Goal: Find specific page/section: Find specific page/section

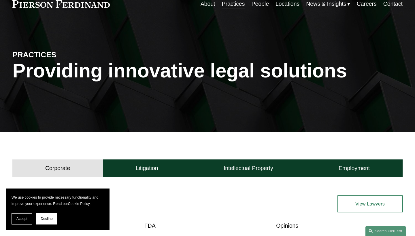
scroll to position [29, 0]
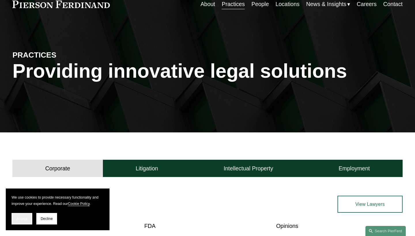
click at [22, 216] on button "Accept" at bounding box center [22, 219] width 21 height 12
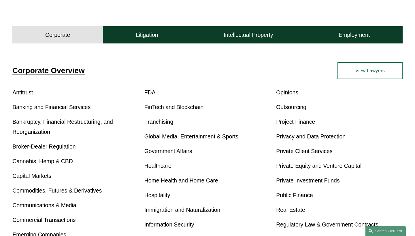
scroll to position [162, 0]
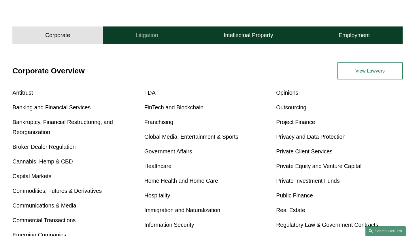
click at [150, 36] on h4 "Litigation" at bounding box center [147, 35] width 22 height 7
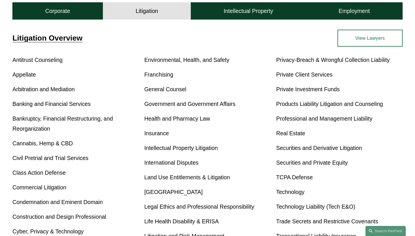
scroll to position [198, 0]
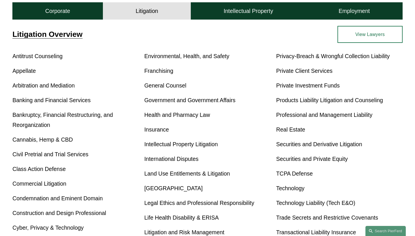
drag, startPoint x: 323, startPoint y: 101, endPoint x: 388, endPoint y: -1, distance: 120.6
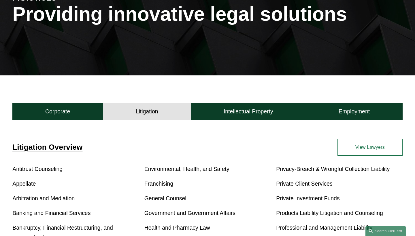
scroll to position [184, 0]
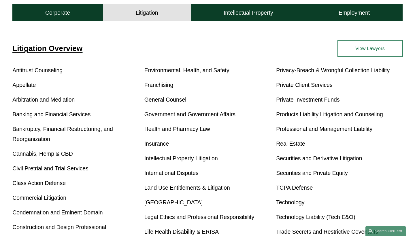
click at [321, 115] on link "Products Liability Litigation and Counseling" at bounding box center [329, 114] width 107 height 6
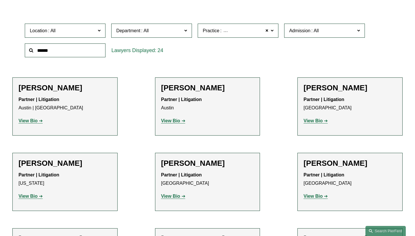
scroll to position [176, 0]
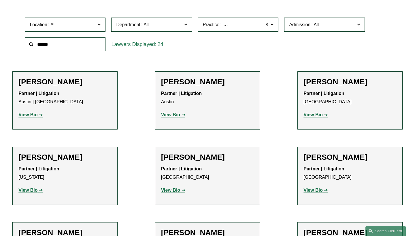
click at [92, 27] on span "Location" at bounding box center [63, 25] width 66 height 8
click at [0, 0] on link "Austin" at bounding box center [0, 0] width 0 height 0
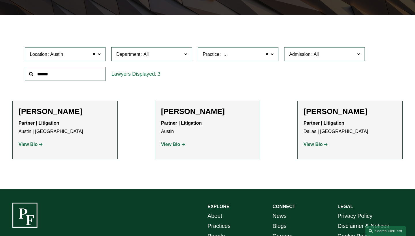
scroll to position [147, 0]
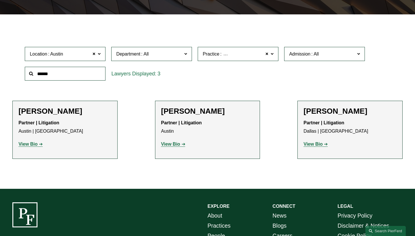
drag, startPoint x: 312, startPoint y: 144, endPoint x: 394, endPoint y: -1, distance: 166.6
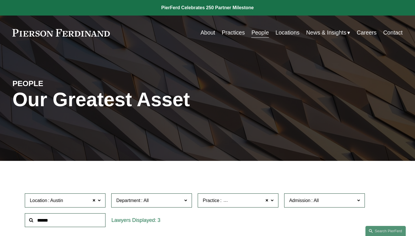
scroll to position [0, 0]
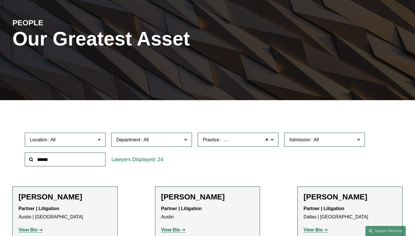
scroll to position [101, 0]
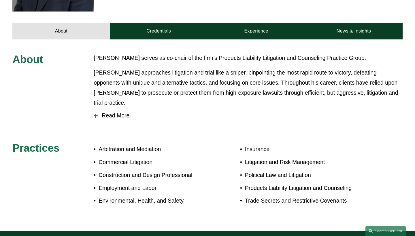
scroll to position [237, 0]
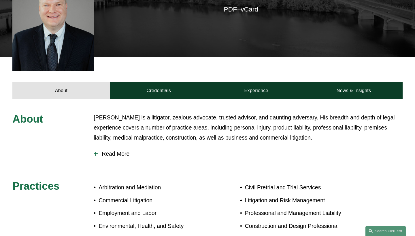
scroll to position [185, 0]
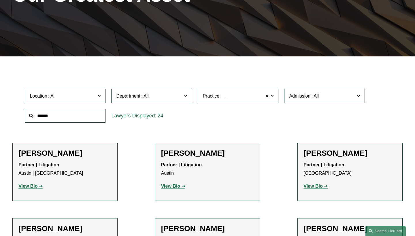
scroll to position [110, 0]
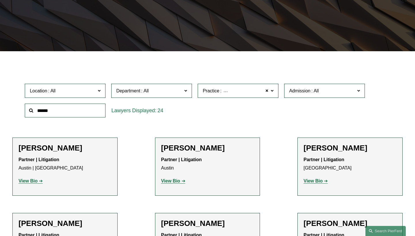
drag, startPoint x: 37, startPoint y: 179, endPoint x: 405, endPoint y: 159, distance: 368.6
drag, startPoint x: 28, startPoint y: 180, endPoint x: 387, endPoint y: -5, distance: 403.4
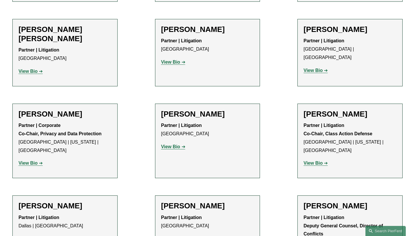
scroll to position [569, 0]
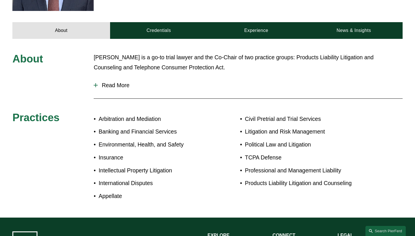
scroll to position [239, 0]
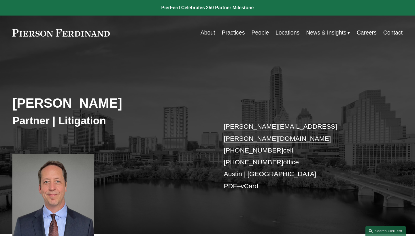
drag, startPoint x: 106, startPoint y: 105, endPoint x: 10, endPoint y: 102, distance: 95.4
click at [10, 102] on div "[PERSON_NAME] Partner | Litigation [PERSON_NAME][EMAIL_ADDRESS][PERSON_NAME][DO…" at bounding box center [207, 148] width 415 height 172
copy h2 "[PERSON_NAME]"
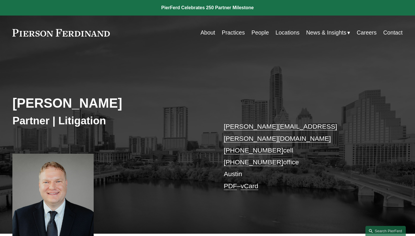
drag, startPoint x: 109, startPoint y: 104, endPoint x: 0, endPoint y: 97, distance: 109.4
click at [0, 97] on div "[PERSON_NAME] Partner | Litigation [PERSON_NAME][EMAIL_ADDRESS][PERSON_NAME][DO…" at bounding box center [207, 148] width 415 height 172
copy h2 "[PERSON_NAME]"
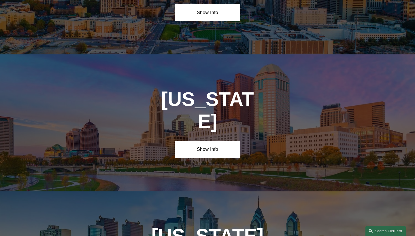
scroll to position [1636, 0]
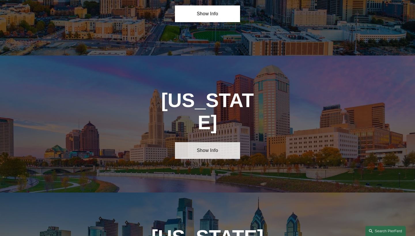
click at [217, 142] on link "Show Info" at bounding box center [207, 150] width 65 height 17
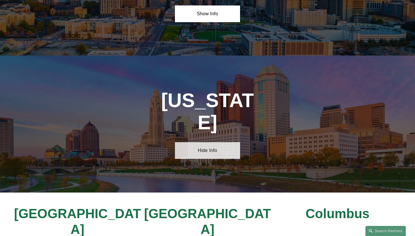
click at [186, 142] on link "Hide Info" at bounding box center [207, 150] width 65 height 17
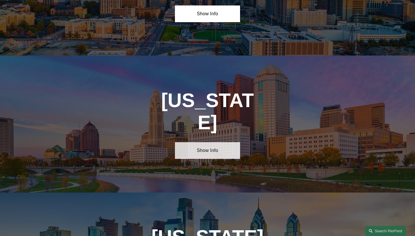
click at [209, 142] on link "Show Info" at bounding box center [207, 150] width 65 height 17
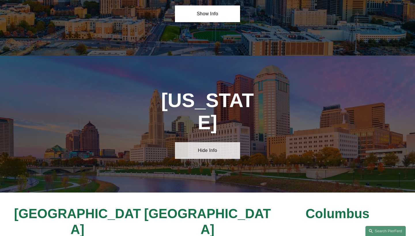
click at [209, 142] on link "Hide Info" at bounding box center [207, 150] width 65 height 17
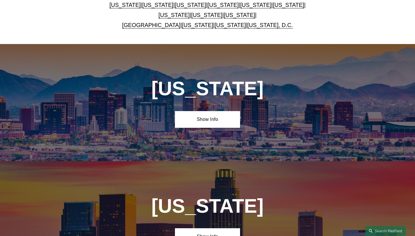
scroll to position [200, 0]
